Goal: Share content: Share content

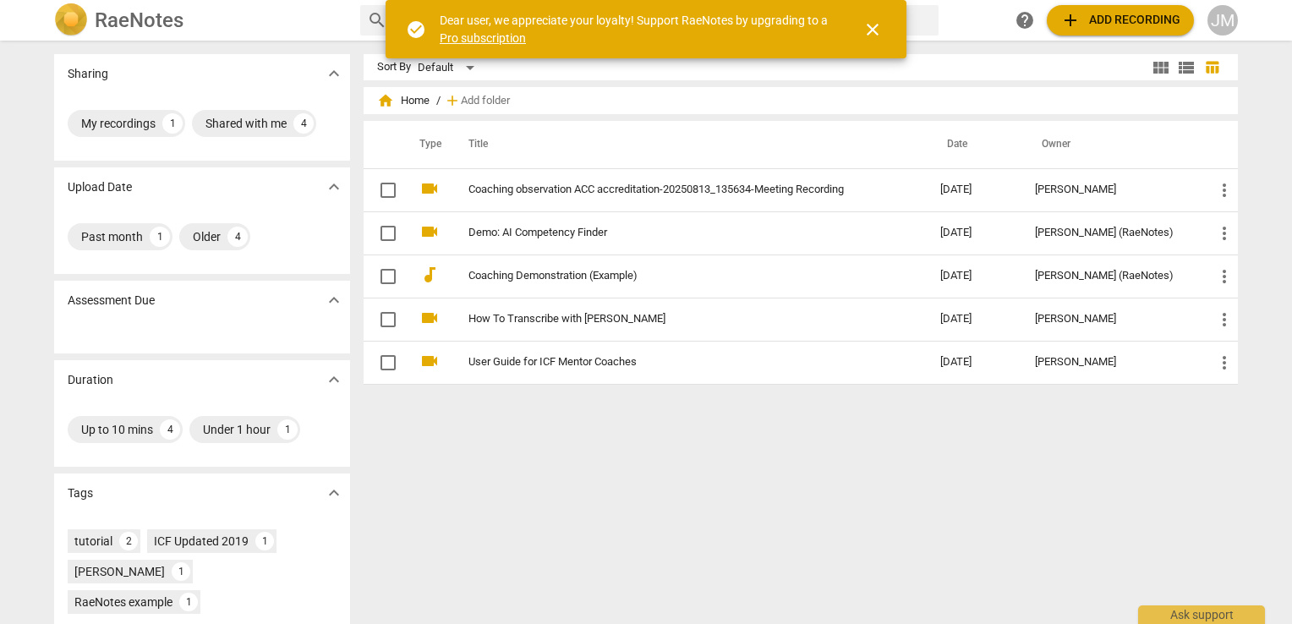
click at [875, 27] on span "close" at bounding box center [872, 29] width 20 height 20
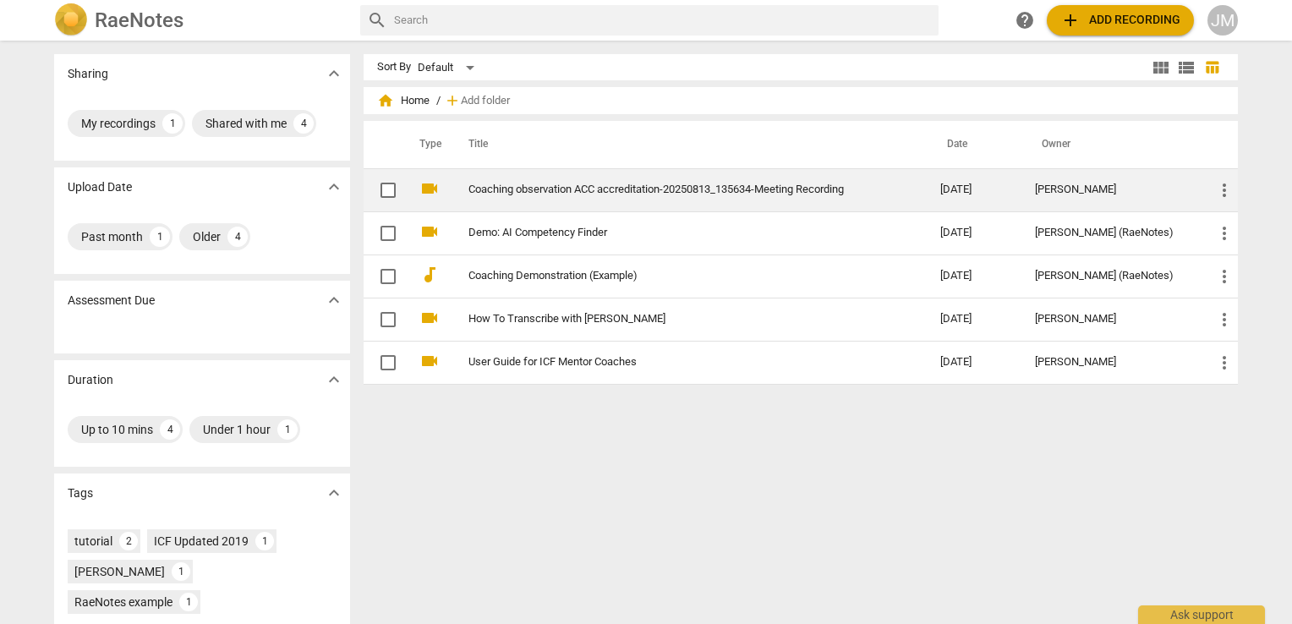
click at [1223, 191] on span "more_vert" at bounding box center [1224, 190] width 20 height 20
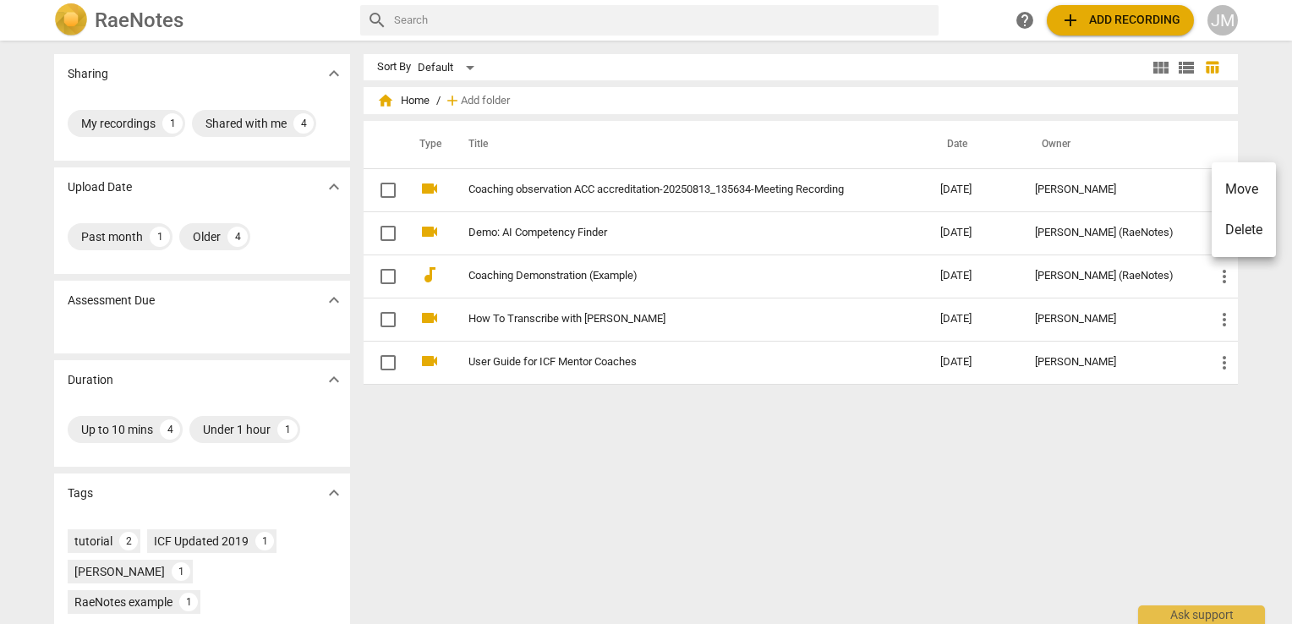
click at [845, 199] on div at bounding box center [646, 312] width 1292 height 624
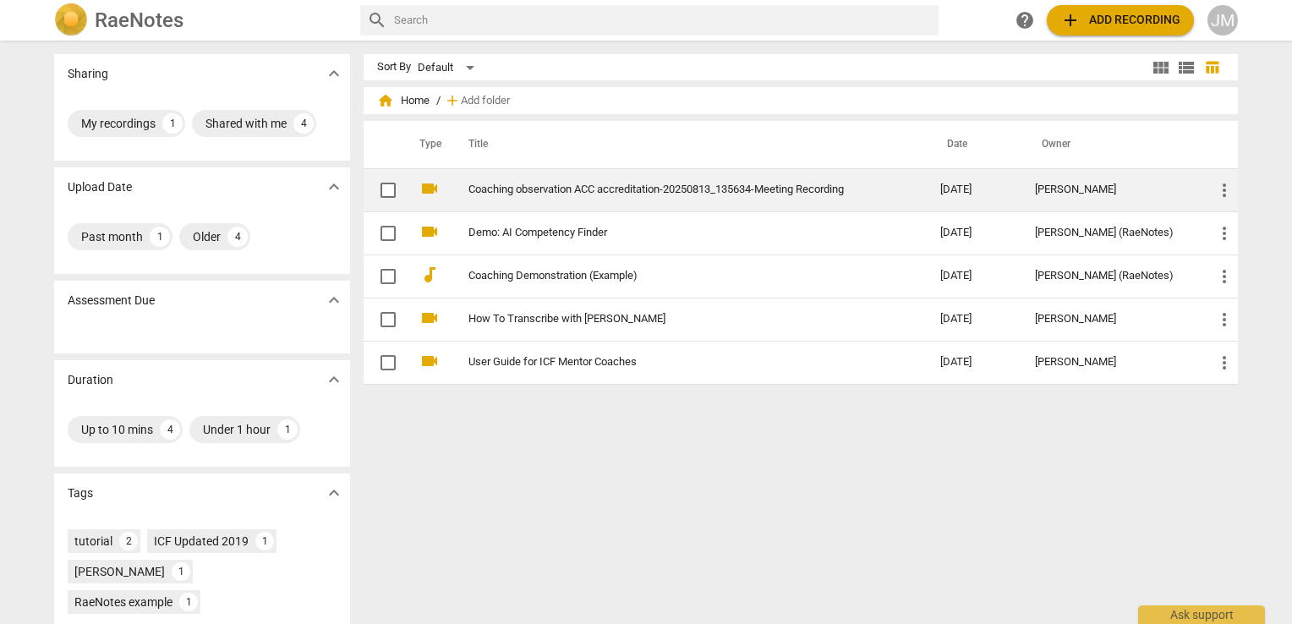
click at [806, 196] on td "Coaching observation ACC accreditation-20250813_135634-Meeting Recording" at bounding box center [687, 189] width 479 height 43
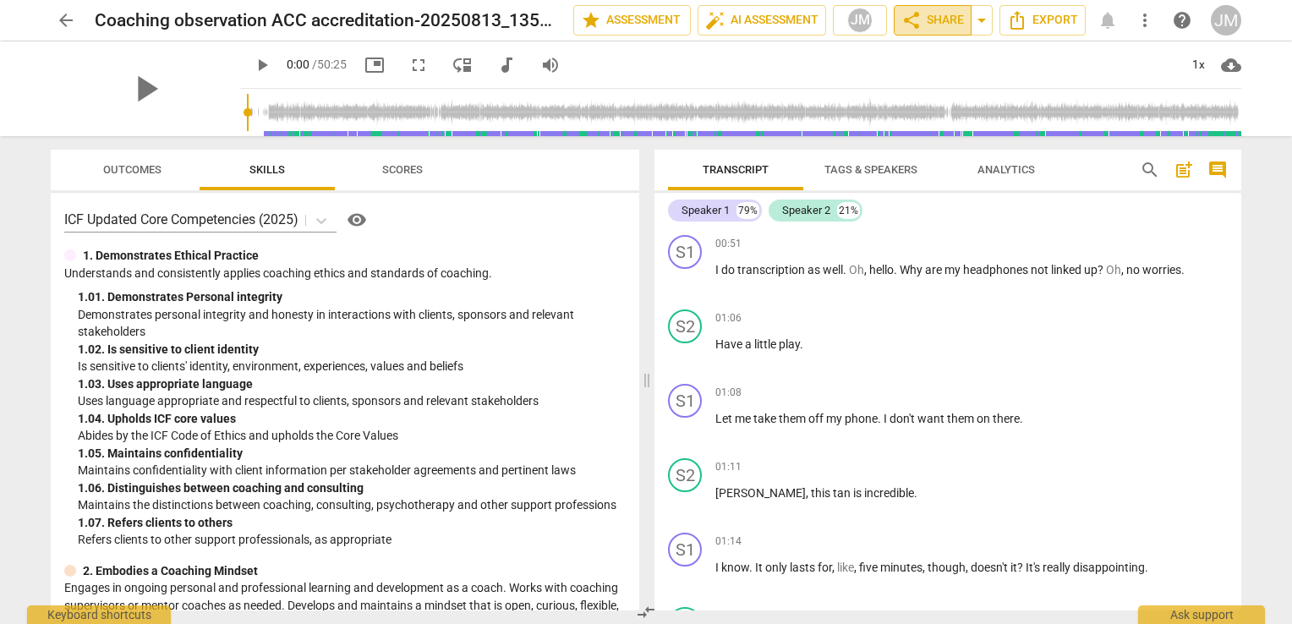
click at [964, 26] on span "share Share" at bounding box center [932, 20] width 63 height 20
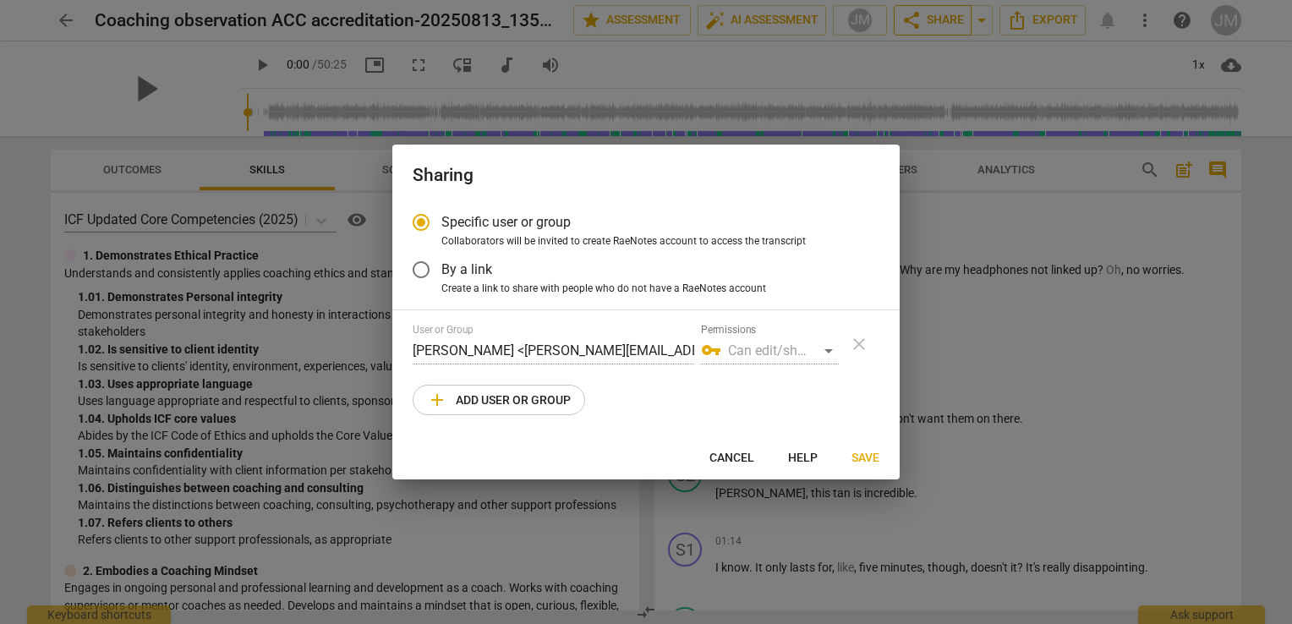
radio input "false"
click at [468, 268] on span "By a link" at bounding box center [466, 269] width 51 height 19
click at [441, 268] on input "By a link" at bounding box center [421, 269] width 41 height 41
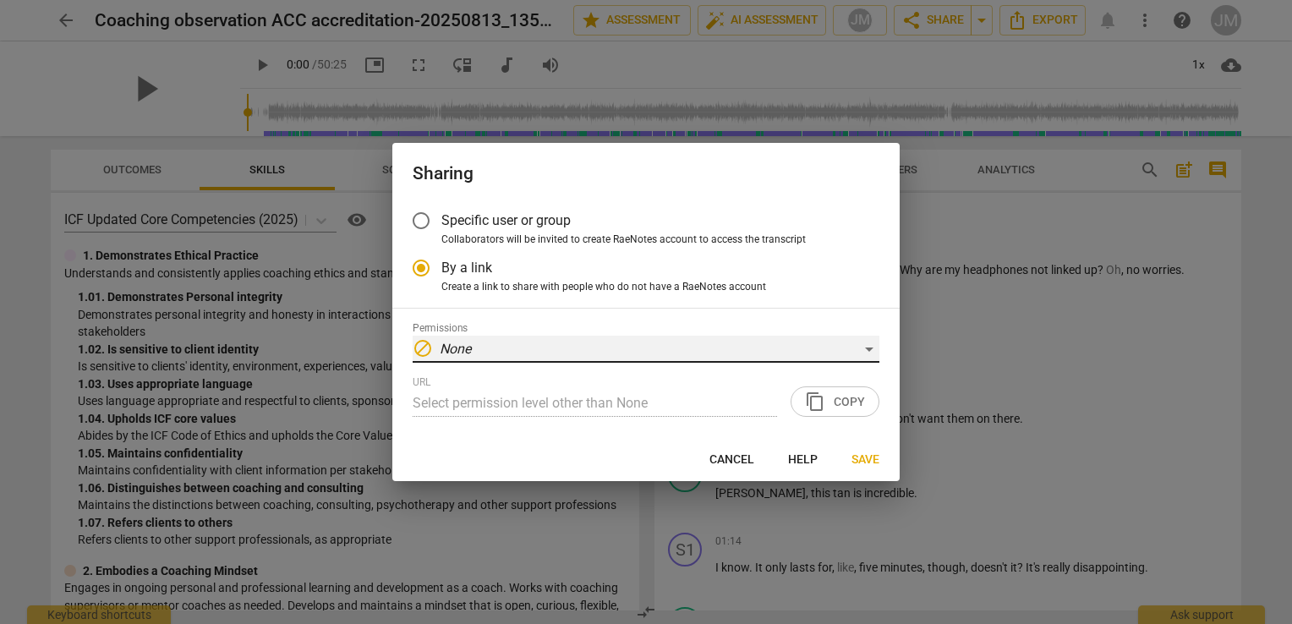
click at [855, 344] on div "block None" at bounding box center [646, 349] width 467 height 27
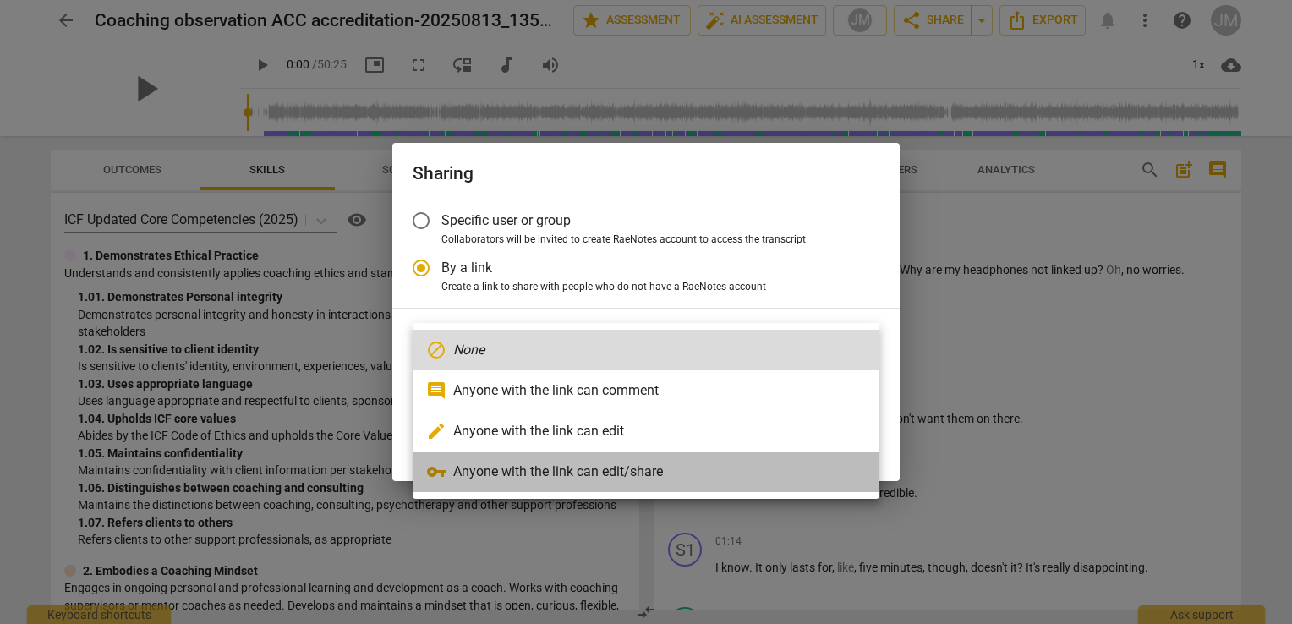
click at [639, 472] on li "vpn_key Anyone with the link can edit/share" at bounding box center [646, 471] width 467 height 41
radio input "false"
type input "https://app.raenotes.com/meeting/0021ec2bd6c642b1ae23dddd97caf18a"
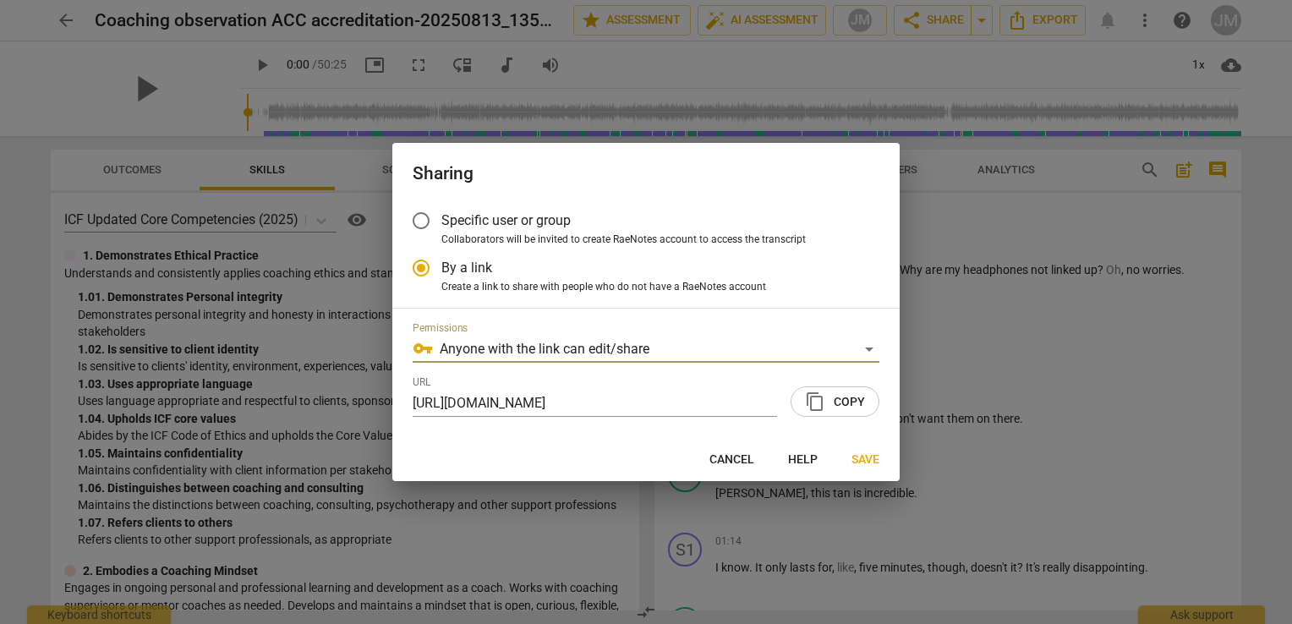
click at [845, 401] on span "content_copy Copy" at bounding box center [835, 401] width 60 height 20
click at [823, 401] on span "content_copy" at bounding box center [815, 401] width 20 height 20
click at [862, 461] on span "Save" at bounding box center [865, 459] width 28 height 17
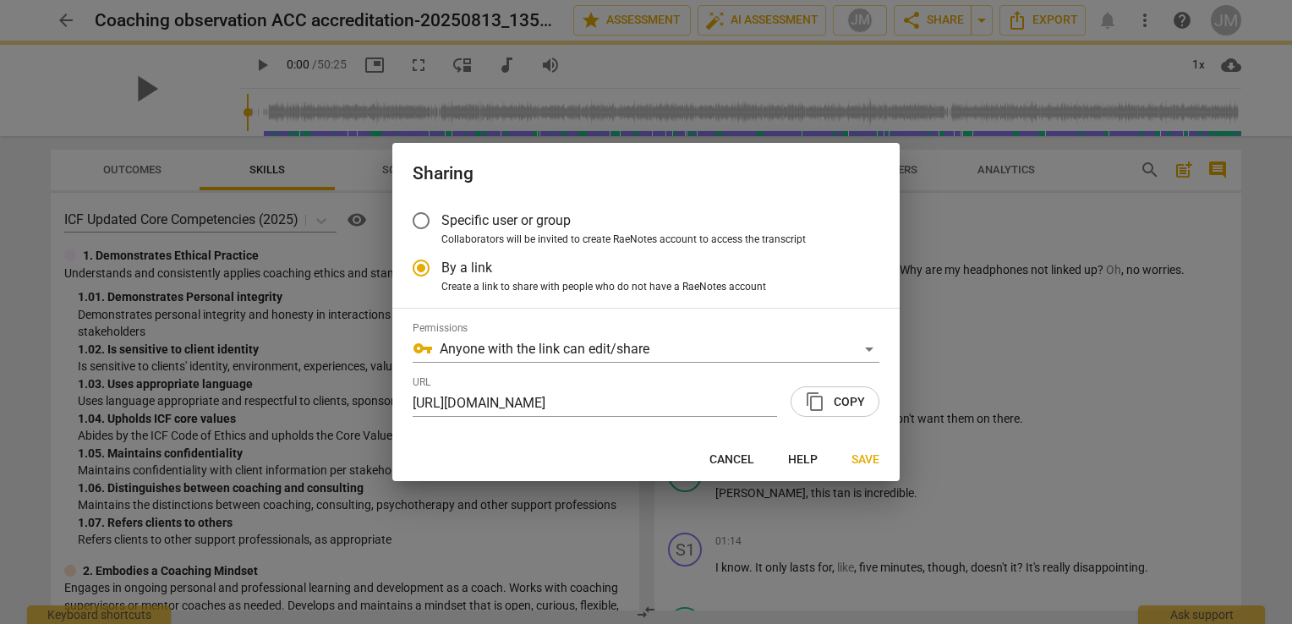
click at [741, 463] on span "Cancel" at bounding box center [731, 459] width 45 height 17
radio input "false"
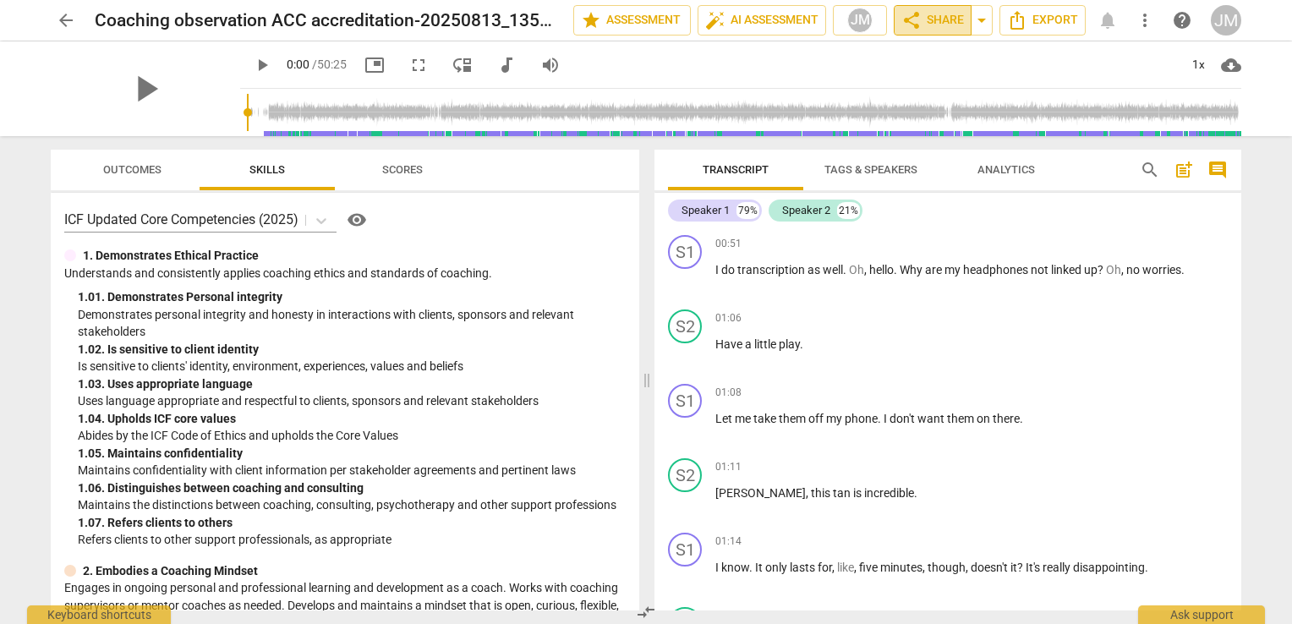
click at [935, 16] on span "share Share" at bounding box center [932, 20] width 63 height 20
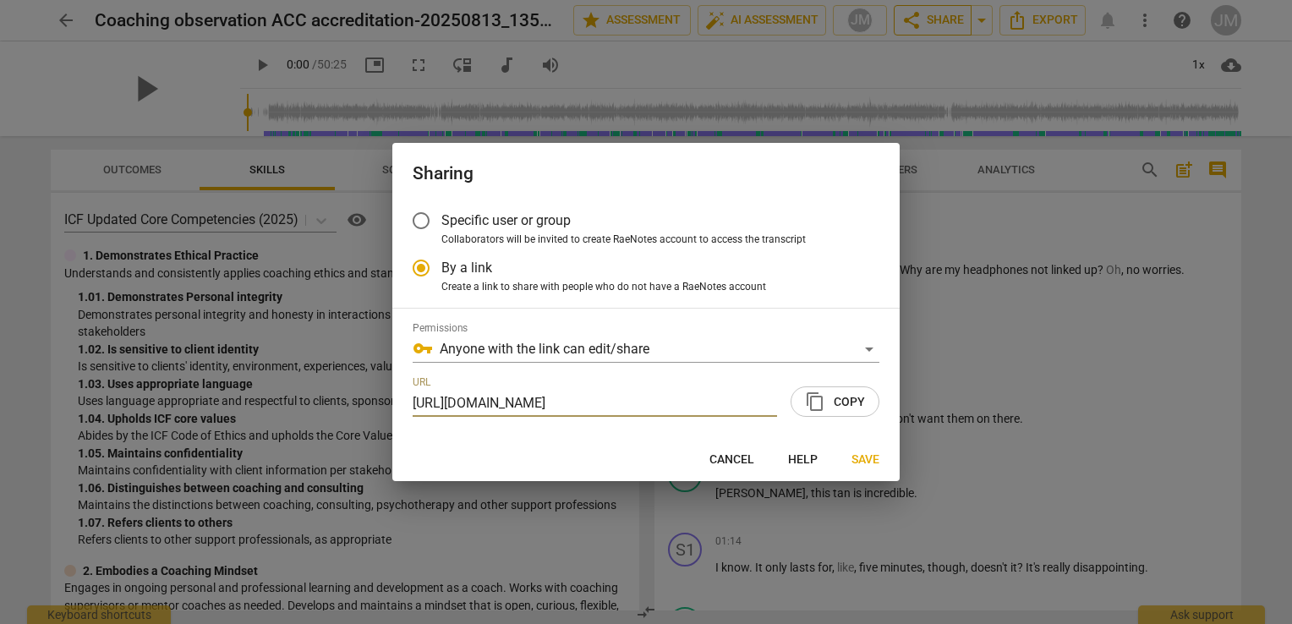
scroll to position [0, 85]
radio input "false"
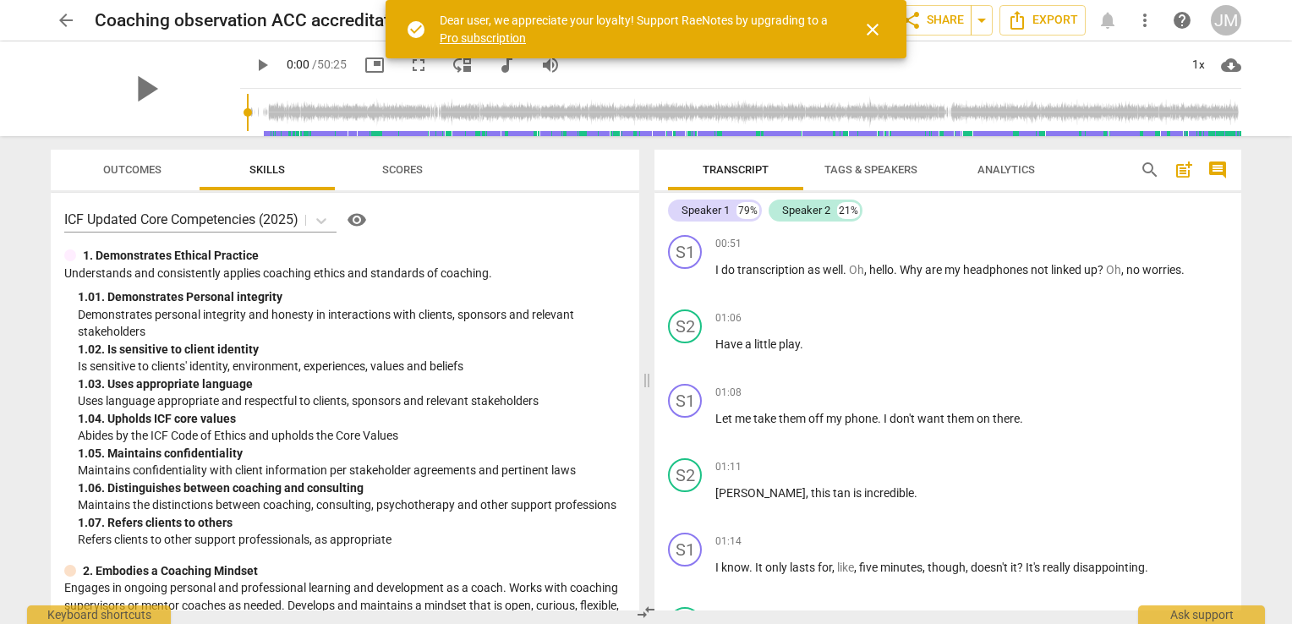
click at [873, 25] on span "close" at bounding box center [872, 29] width 20 height 20
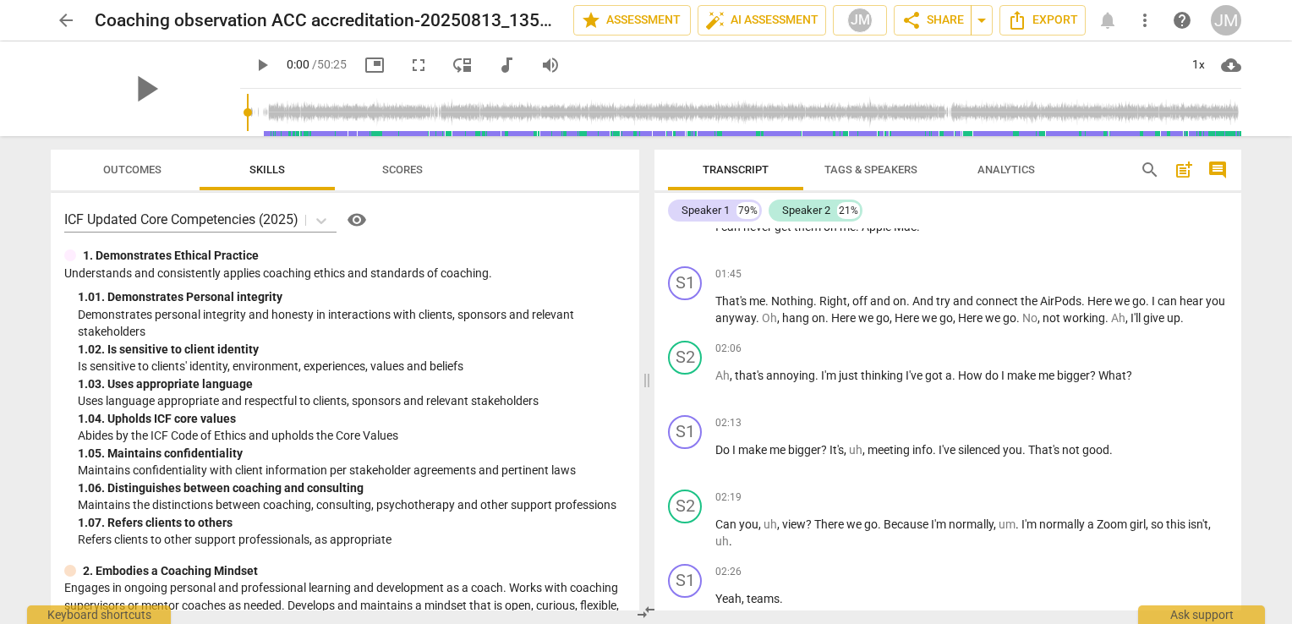
scroll to position [761, 0]
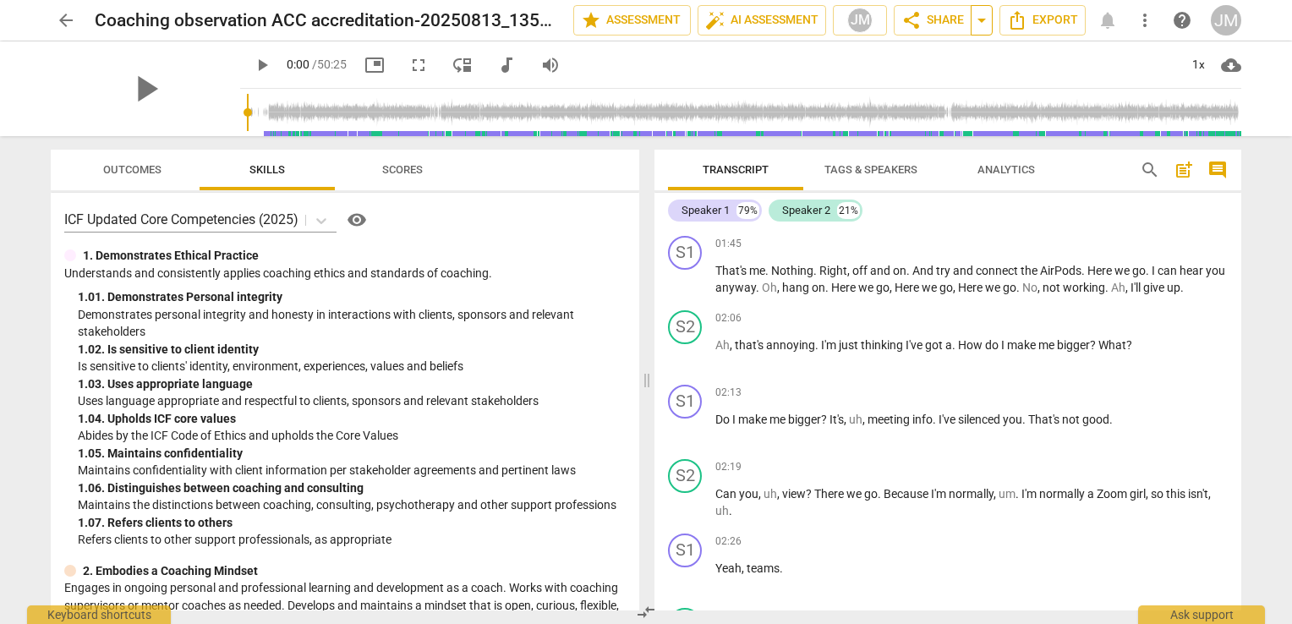
click at [976, 25] on span "arrow_drop_down" at bounding box center [981, 20] width 20 height 20
click at [944, 23] on span "share Share" at bounding box center [932, 20] width 63 height 20
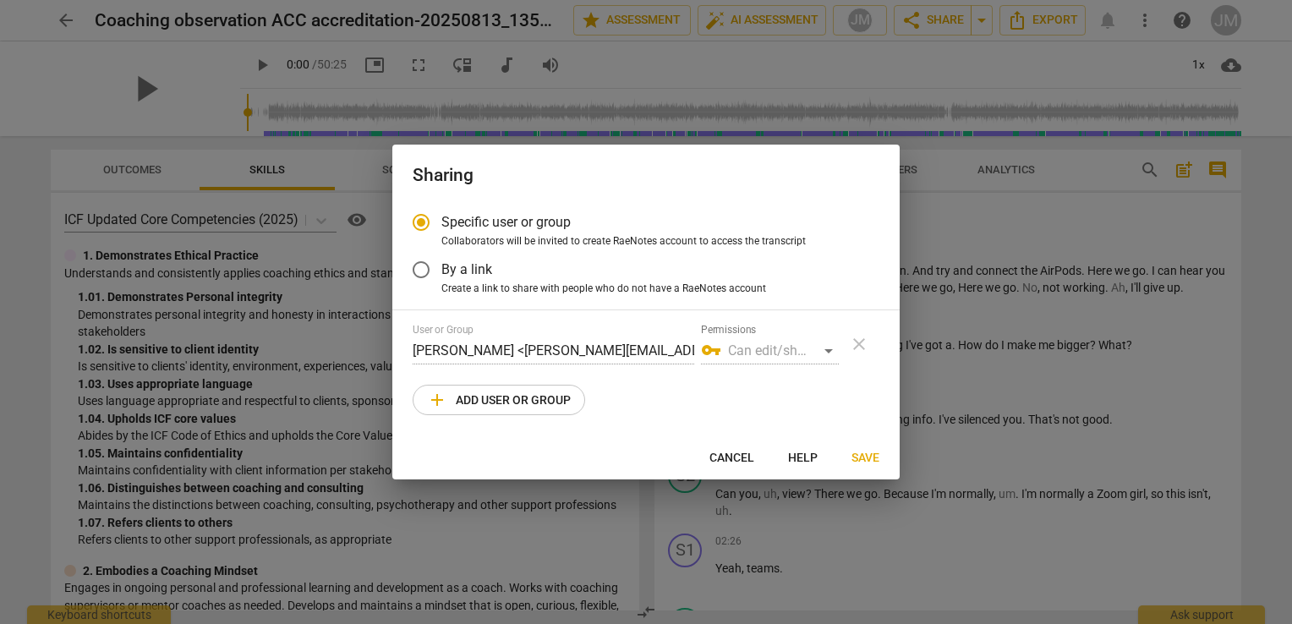
click at [670, 21] on div at bounding box center [646, 312] width 1292 height 624
radio input "false"
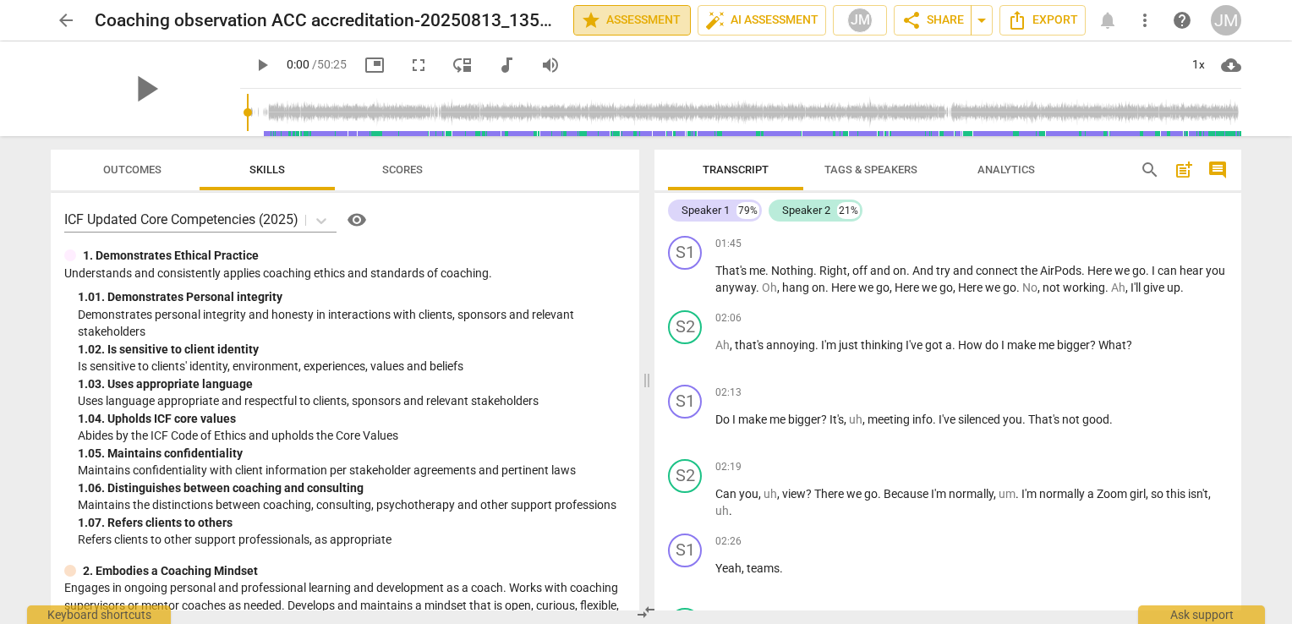
click at [654, 20] on span "star Assessment" at bounding box center [632, 20] width 102 height 20
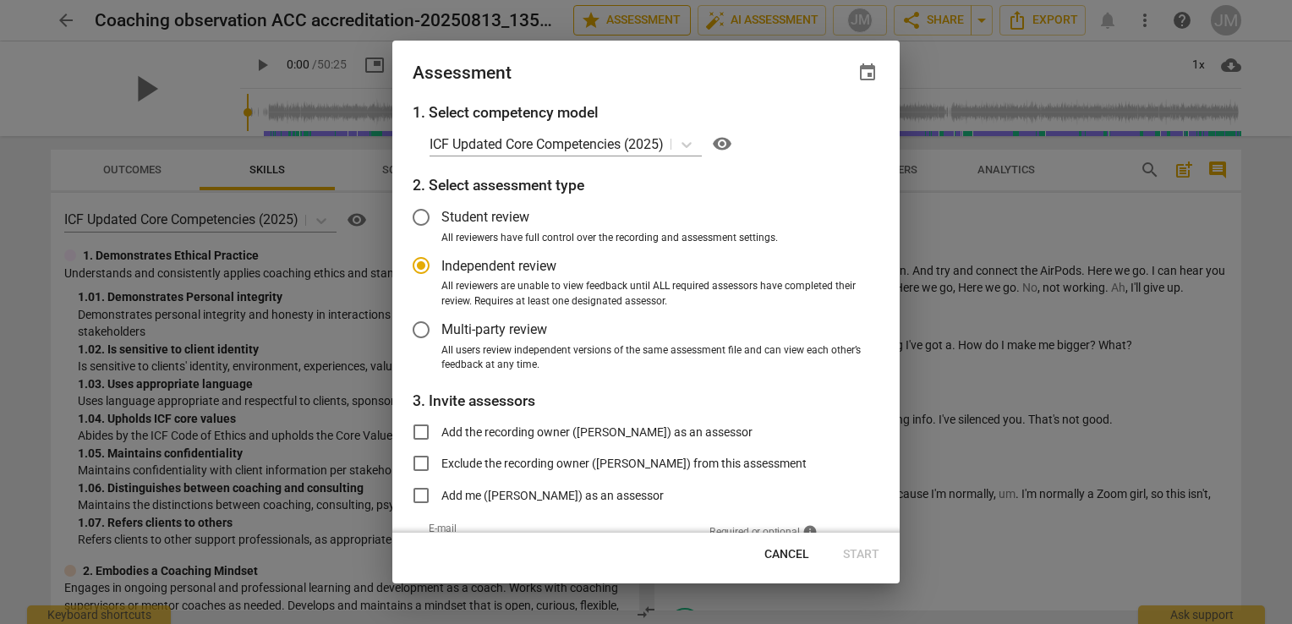
radio input "false"
click at [473, 325] on span "Multi-party review" at bounding box center [494, 329] width 106 height 19
click at [441, 325] on input "Multi-party review" at bounding box center [421, 329] width 41 height 41
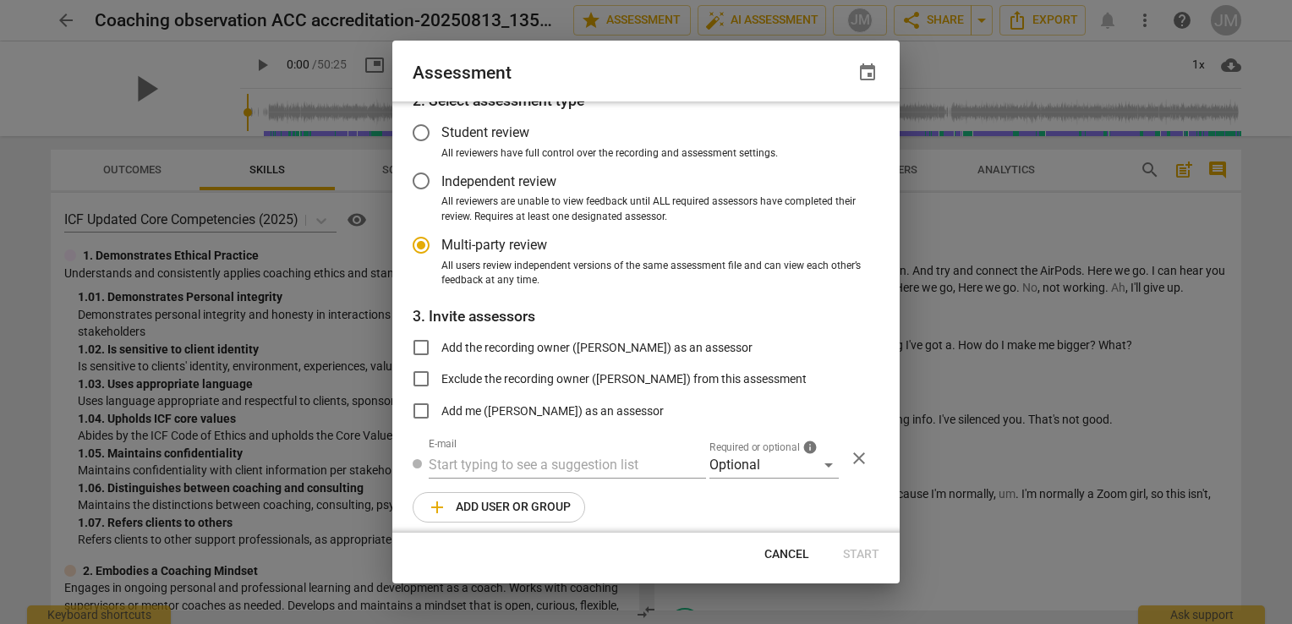
scroll to position [94, 0]
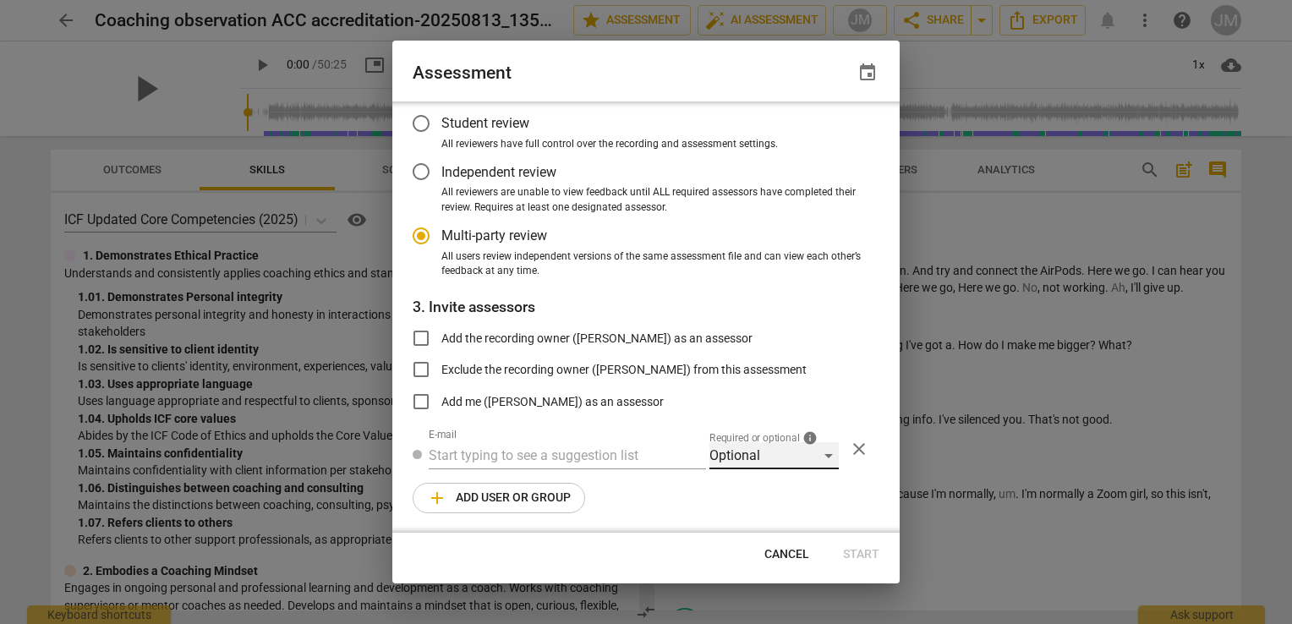
click at [829, 458] on div "Optional" at bounding box center [773, 455] width 129 height 27
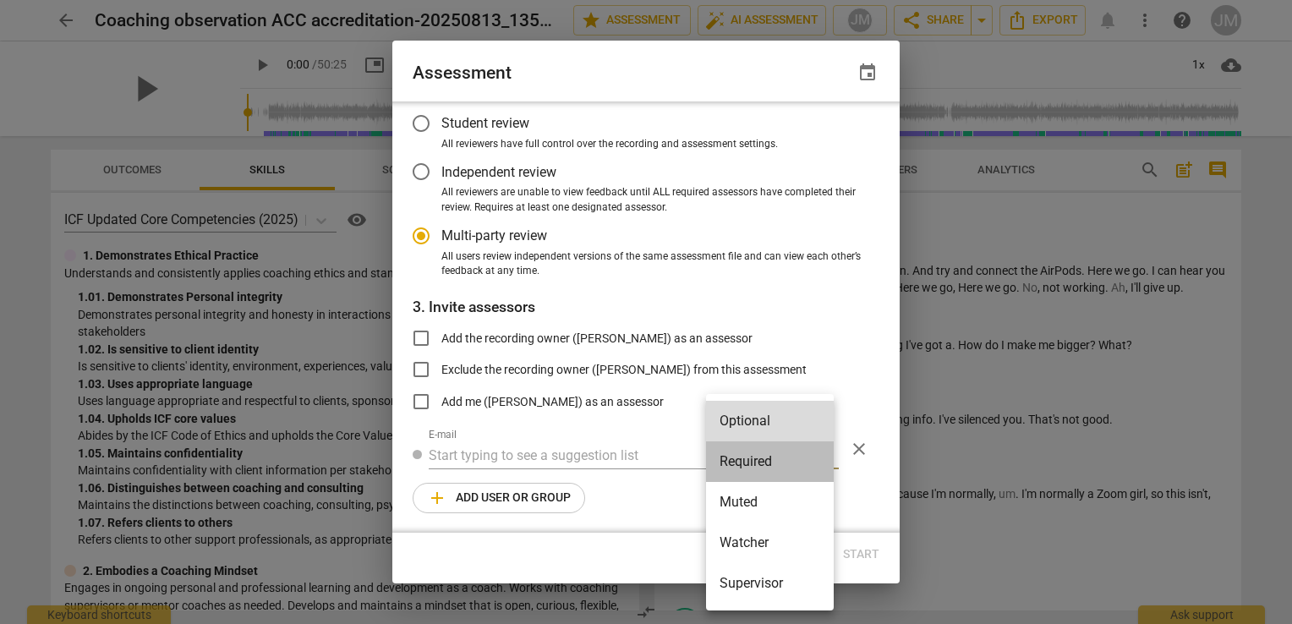
click at [817, 465] on li "Required" at bounding box center [770, 461] width 128 height 41
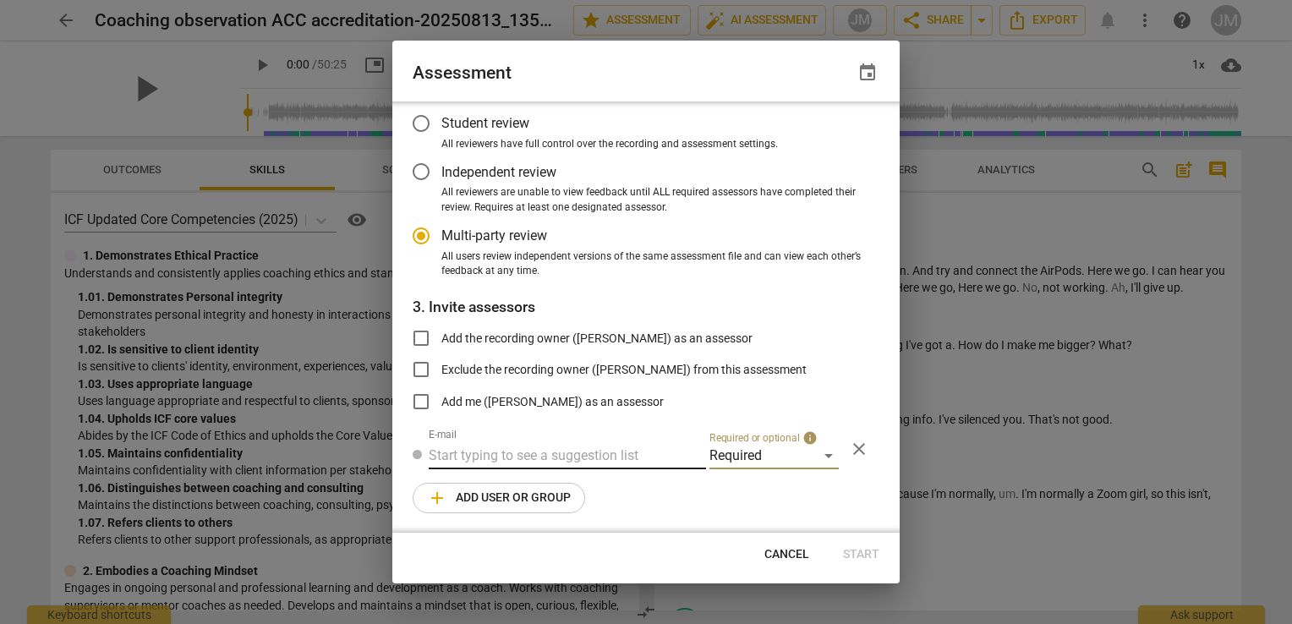
click at [582, 455] on input "text" at bounding box center [567, 455] width 277 height 27
radio input "false"
paste input "[EMAIL_ADDRESS][DOMAIN_NAME]"
type input "[EMAIL_ADDRESS][DOMAIN_NAME]"
radio input "false"
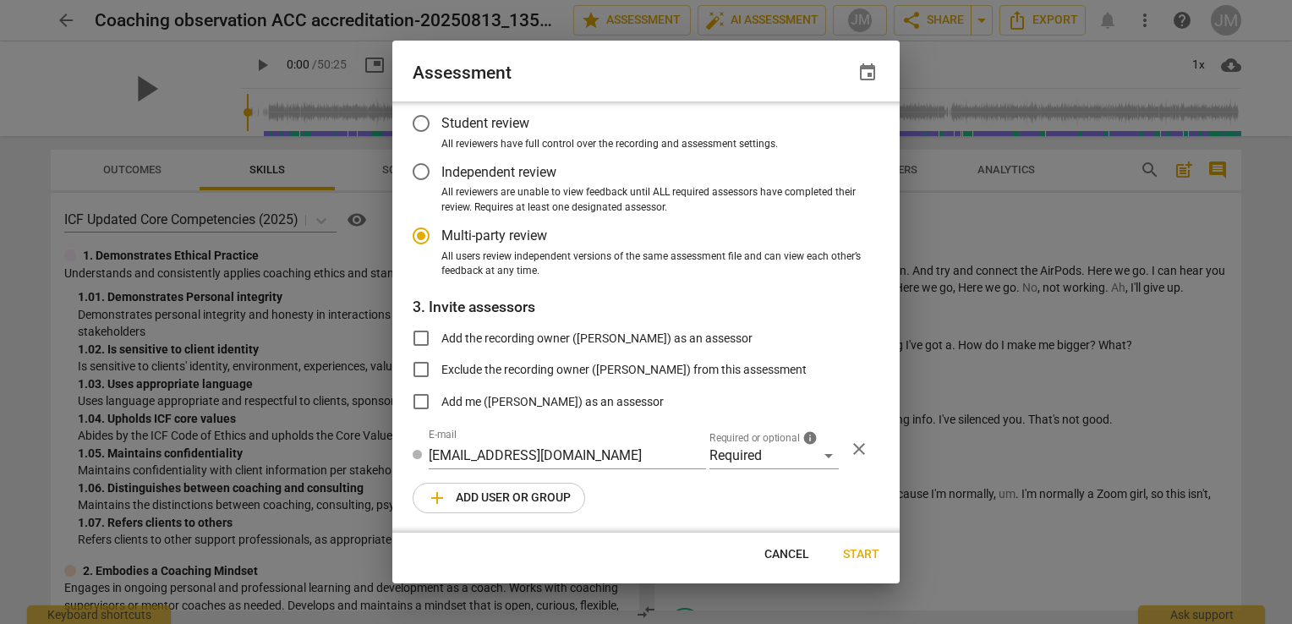
click at [530, 399] on span "Add me ([PERSON_NAME]) as an assessor" at bounding box center [552, 402] width 222 height 18
click at [441, 399] on input "Add me ([PERSON_NAME]) as an assessor" at bounding box center [421, 401] width 41 height 41
checkbox input "true"
radio input "false"
click at [521, 391] on label "Add me ([PERSON_NAME]) as an assessor" at bounding box center [532, 401] width 263 height 41
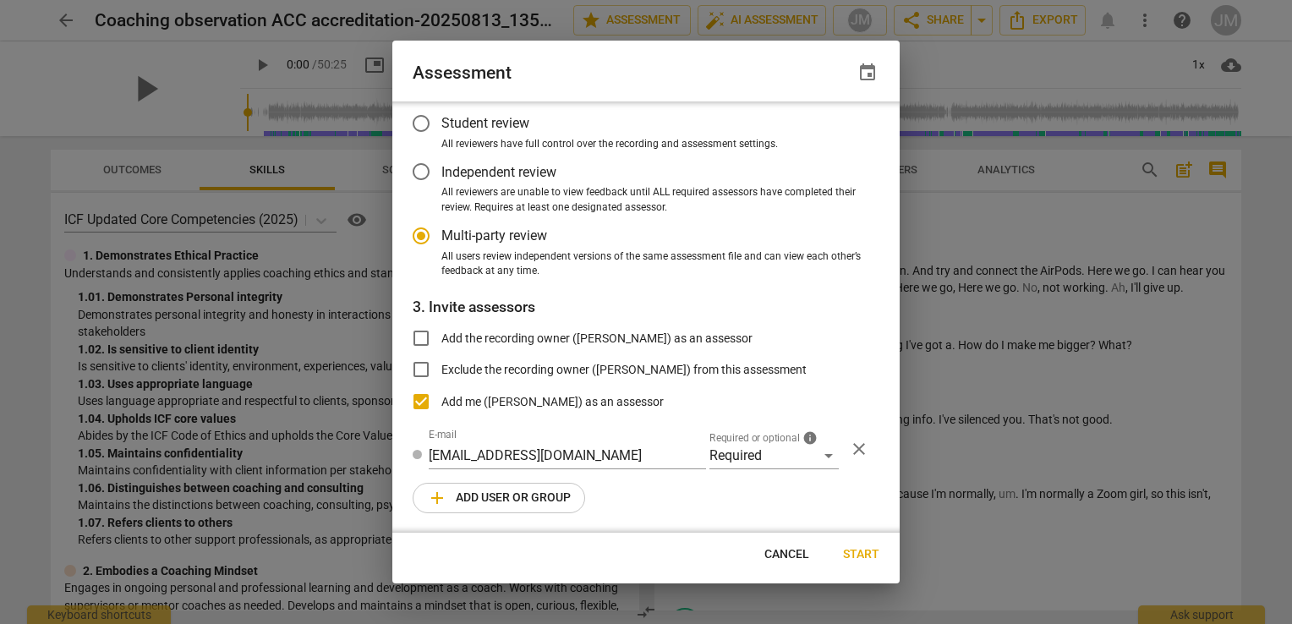
click at [441, 391] on input "Add me ([PERSON_NAME]) as an assessor" at bounding box center [421, 401] width 41 height 41
checkbox input "false"
radio input "false"
click at [854, 554] on span "Start" at bounding box center [861, 554] width 36 height 17
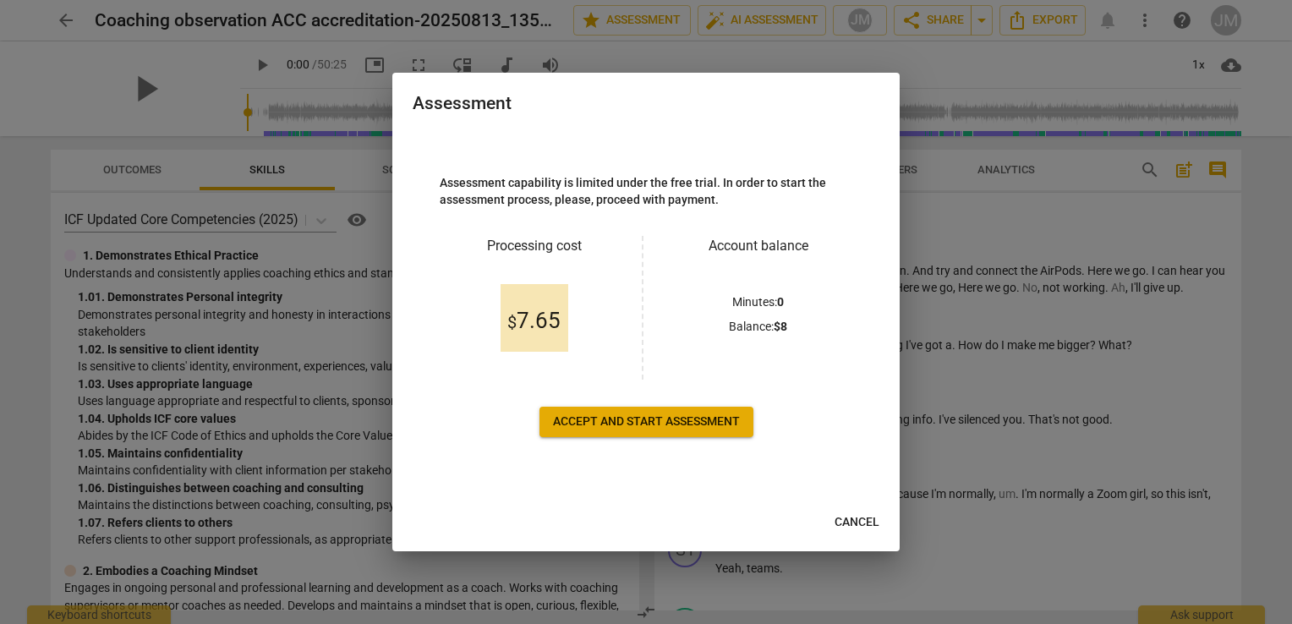
click at [839, 528] on span "Cancel" at bounding box center [856, 522] width 45 height 17
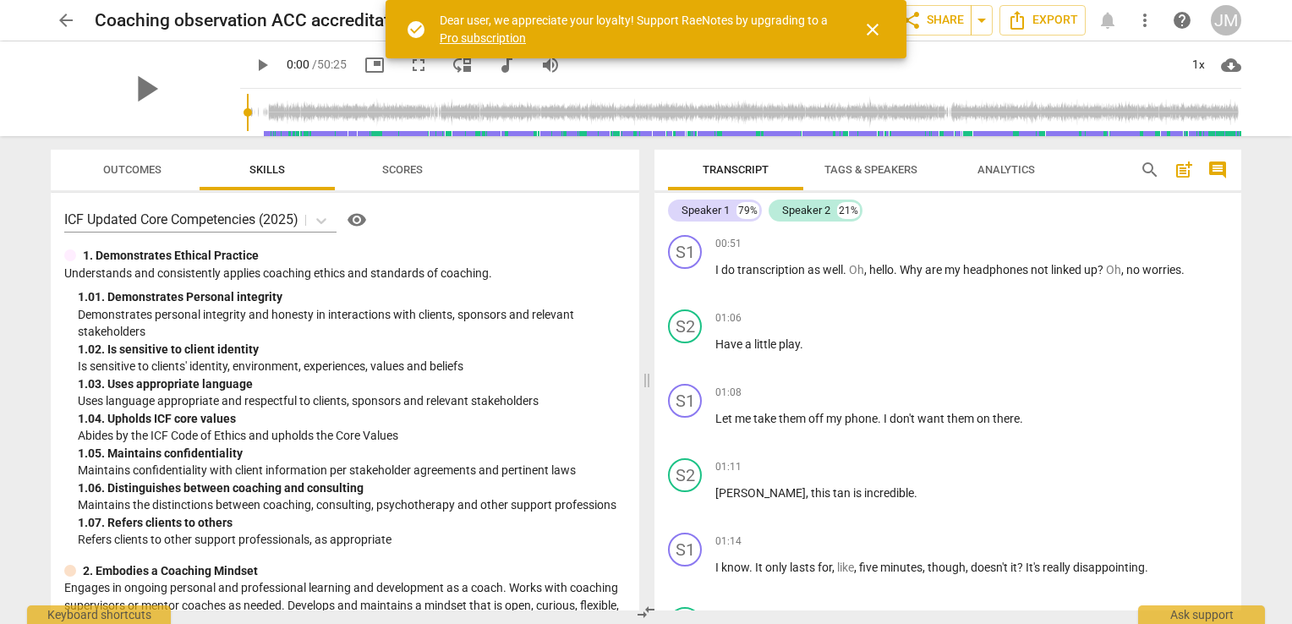
click at [882, 25] on span "close" at bounding box center [872, 29] width 20 height 20
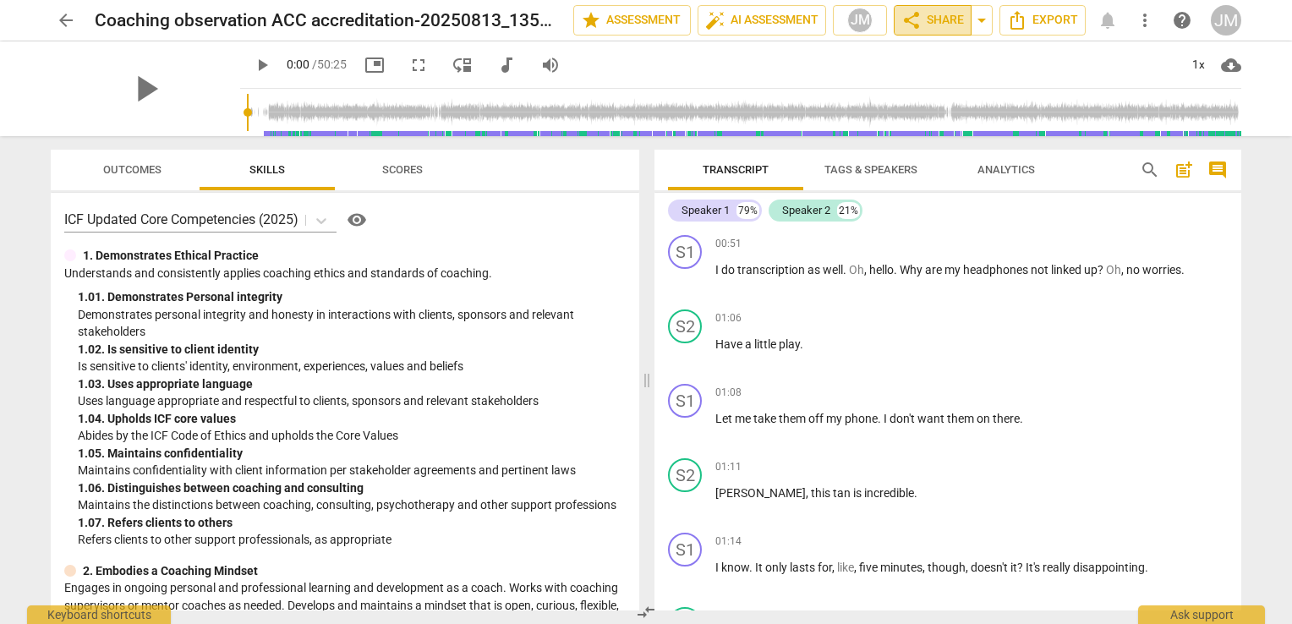
click at [956, 25] on span "share Share" at bounding box center [932, 20] width 63 height 20
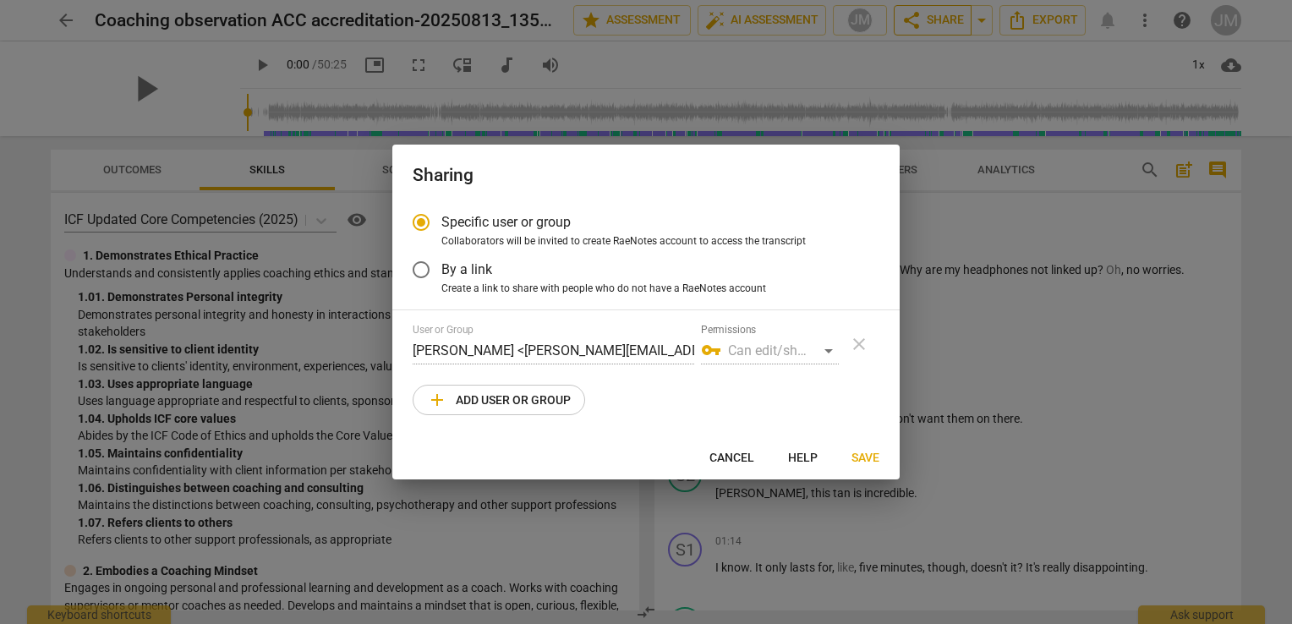
radio input "false"
click at [491, 272] on label "By a link" at bounding box center [633, 269] width 465 height 41
click at [441, 272] on input "By a link" at bounding box center [421, 269] width 41 height 41
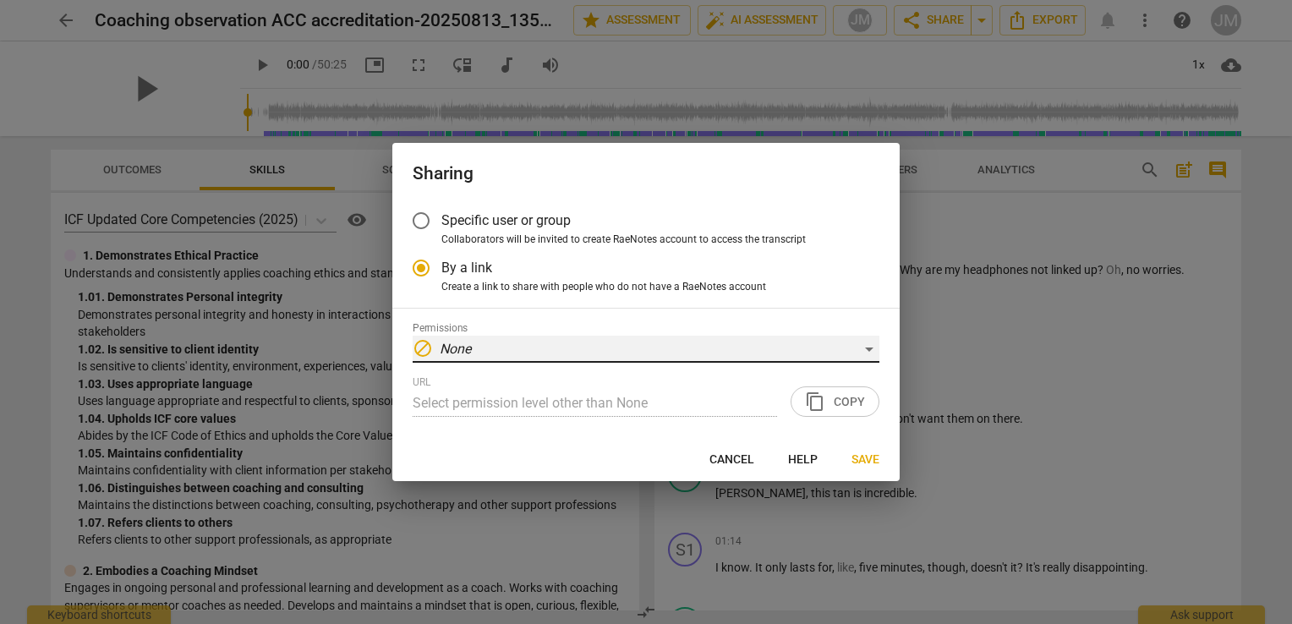
click at [528, 348] on div "block None" at bounding box center [646, 349] width 467 height 27
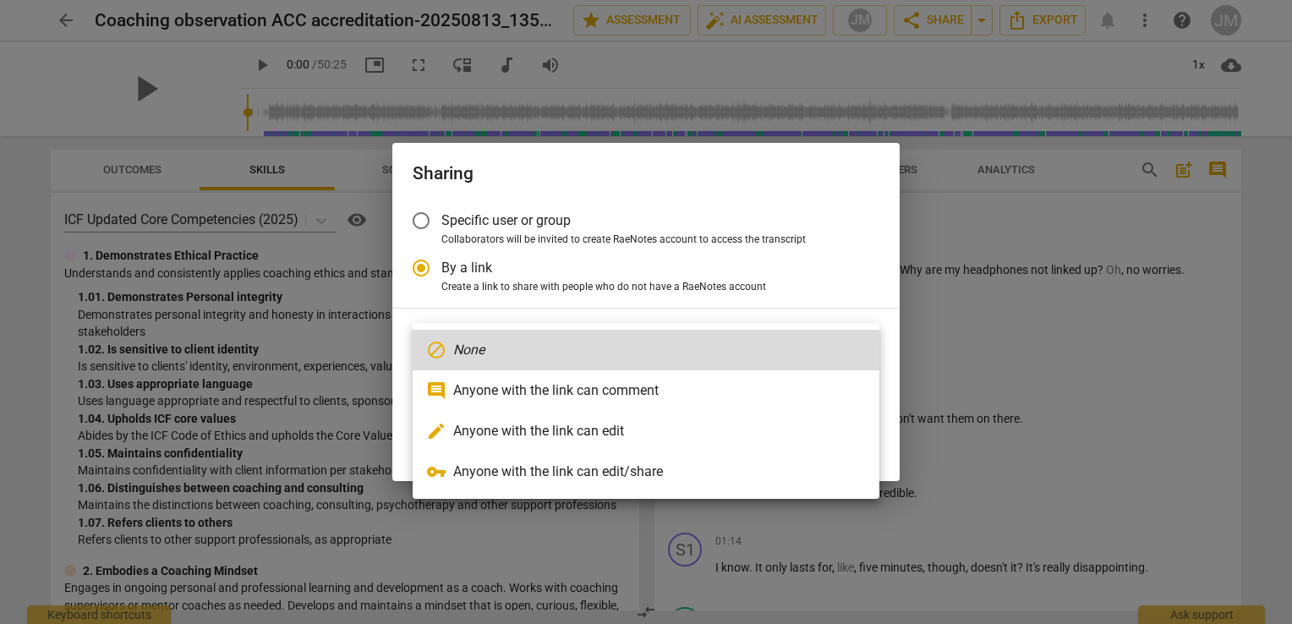
click at [809, 296] on div at bounding box center [646, 312] width 1292 height 624
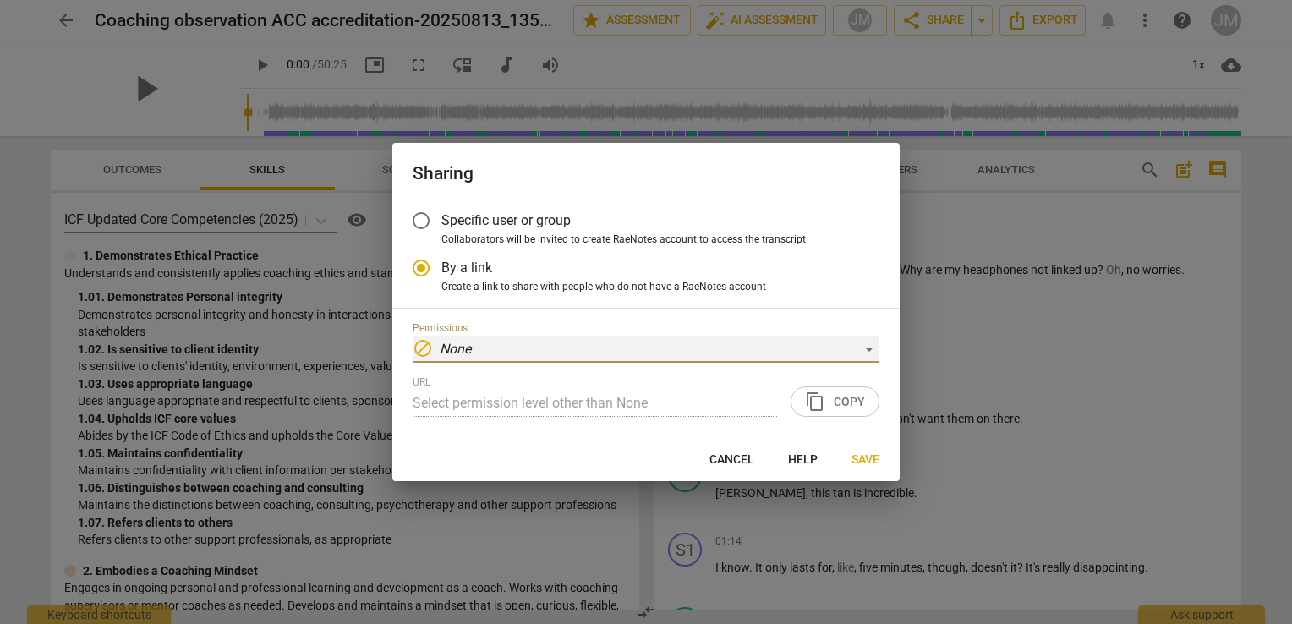
click at [798, 347] on div "block None" at bounding box center [646, 349] width 467 height 27
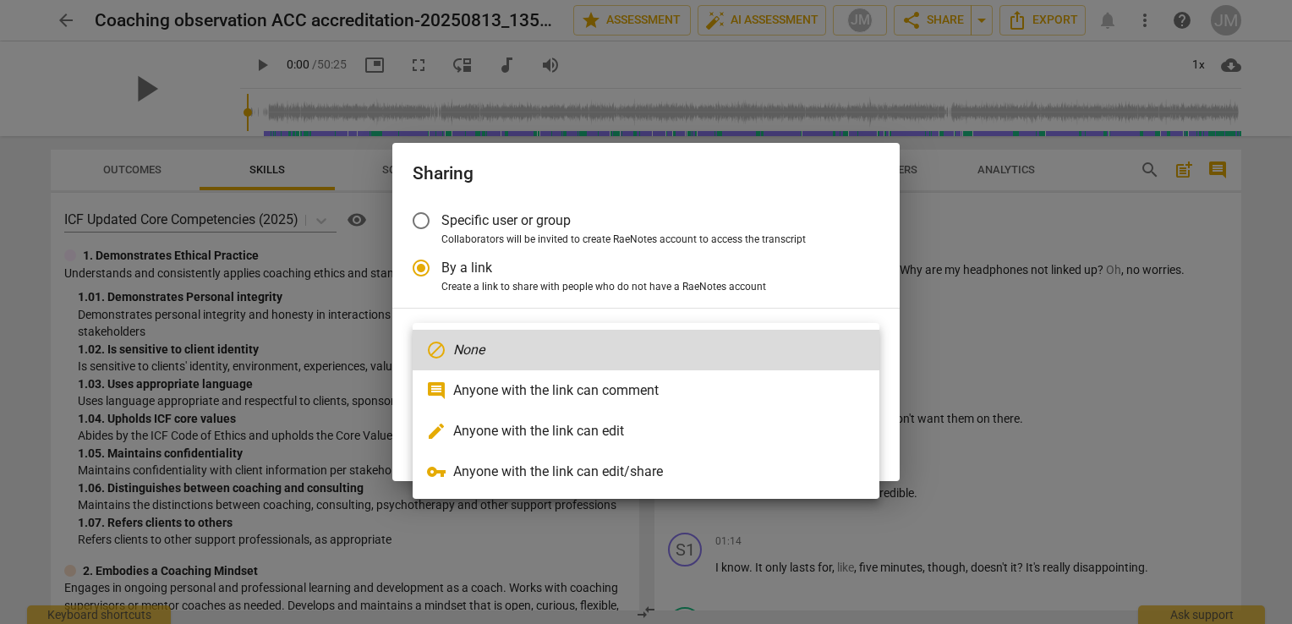
click at [588, 463] on li "vpn_key Anyone with the link can edit/share" at bounding box center [646, 471] width 467 height 41
radio input "false"
type input "https://app.raenotes.com/meeting/0021ec2bd6c642b1ae23dddd97caf18a"
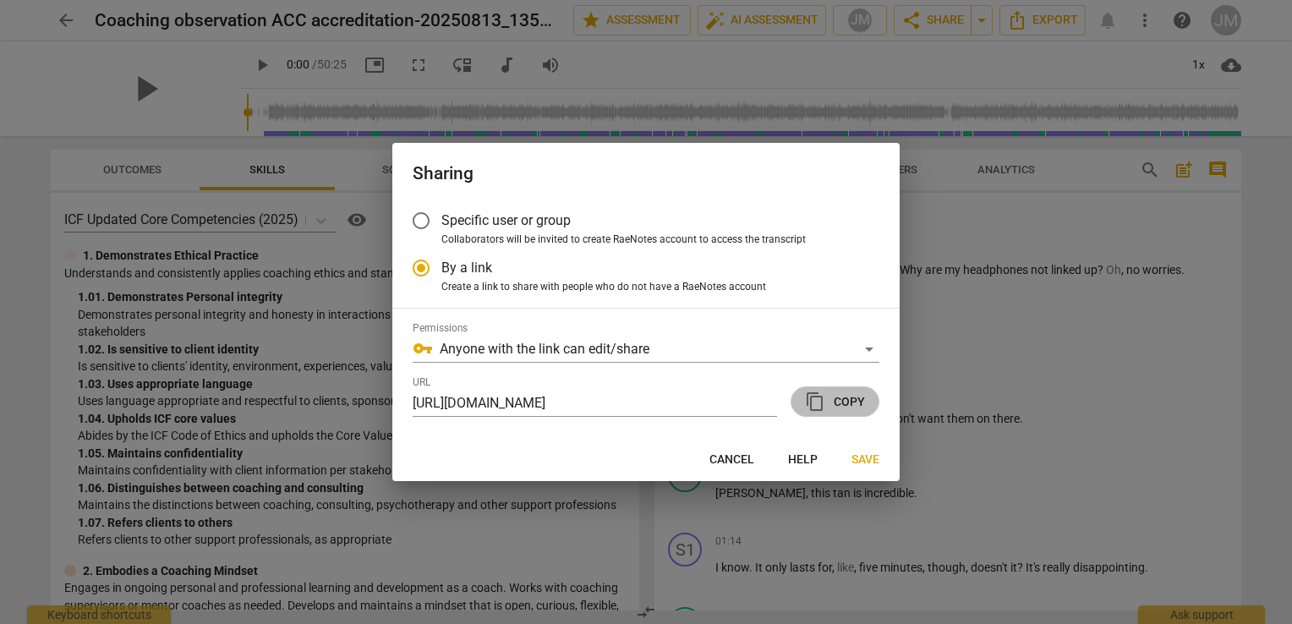
click at [812, 408] on span "content_copy" at bounding box center [815, 401] width 20 height 20
click at [868, 460] on span "Save" at bounding box center [865, 459] width 28 height 17
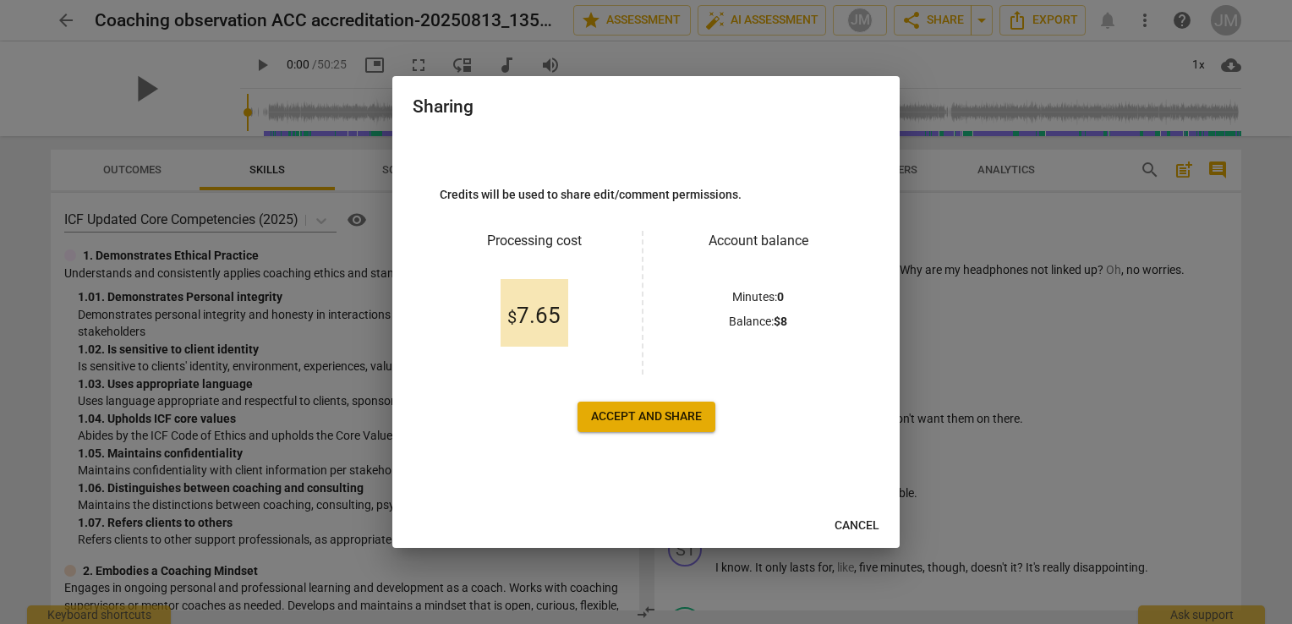
click at [702, 416] on button "Accept and share" at bounding box center [646, 417] width 138 height 30
